Goal: Information Seeking & Learning: Learn about a topic

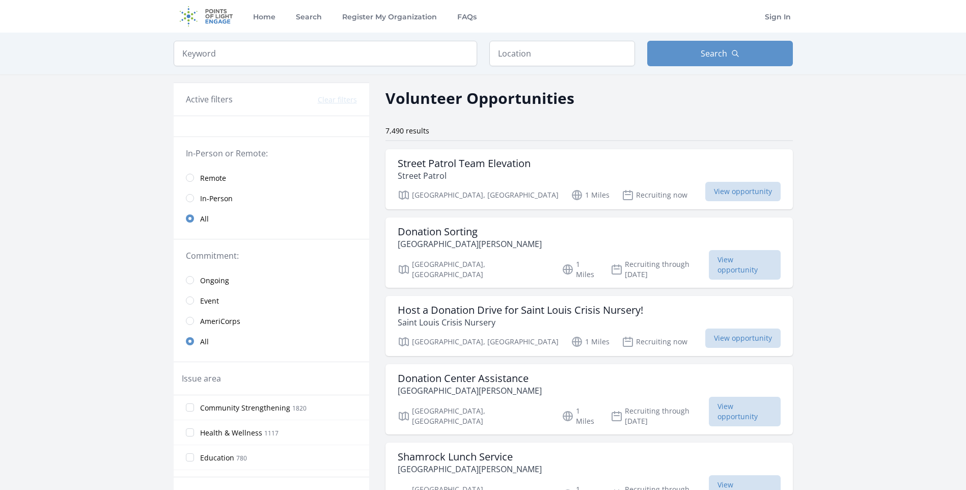
click at [209, 177] on span "Remote" at bounding box center [213, 178] width 26 height 10
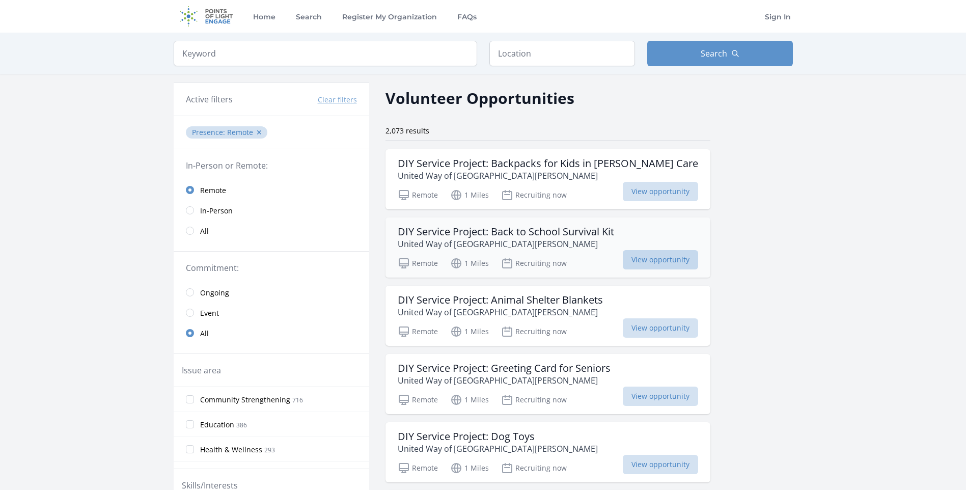
click at [623, 261] on span "View opportunity" at bounding box center [660, 259] width 75 height 19
click at [478, 300] on h3 "DIY Service Project: Animal Shelter Blankets" at bounding box center [500, 300] width 205 height 12
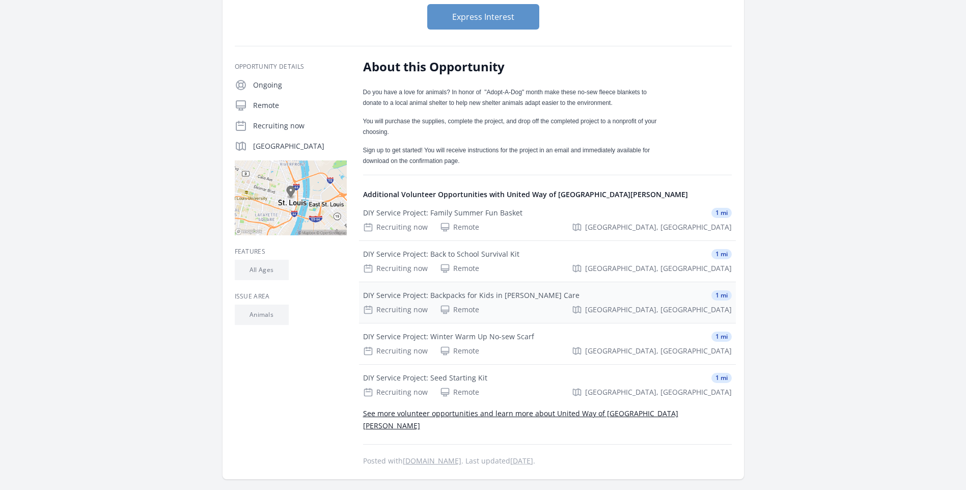
scroll to position [102, 0]
